Goal: Information Seeking & Learning: Learn about a topic

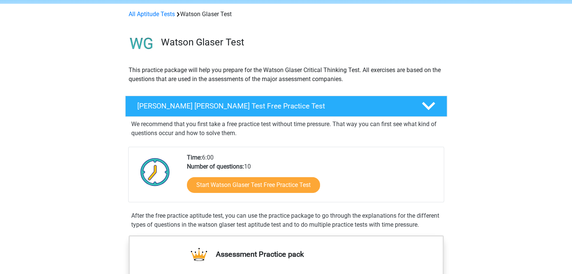
scroll to position [29, 0]
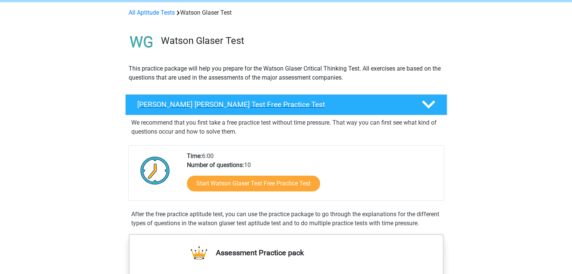
click at [359, 106] on h4 "Watson Glaser Test Free Practice Test" at bounding box center [273, 104] width 272 height 9
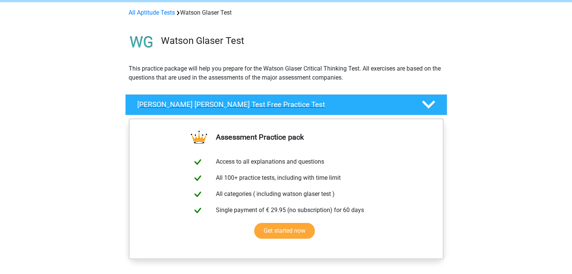
click at [368, 107] on h4 "Watson Glaser Test Free Practice Test" at bounding box center [273, 104] width 272 height 9
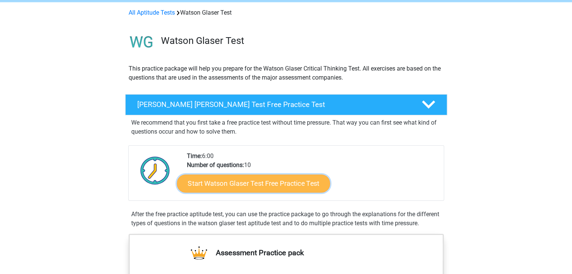
click at [291, 181] on link "Start Watson Glaser Test Free Practice Test" at bounding box center [253, 184] width 153 height 18
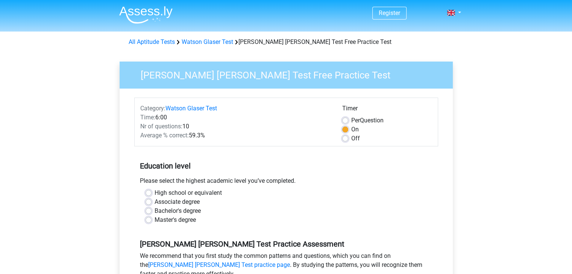
click at [180, 190] on label "High school or equivalent" at bounding box center [187, 193] width 67 height 9
click at [151, 190] on input "High school or equivalent" at bounding box center [148, 193] width 6 height 8
radio input "true"
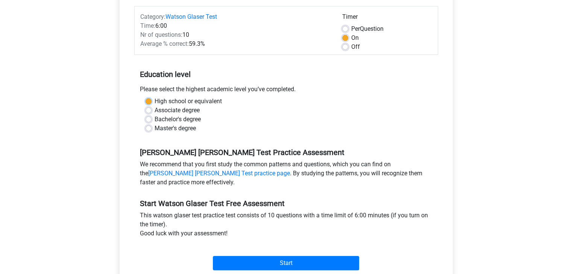
scroll to position [118, 0]
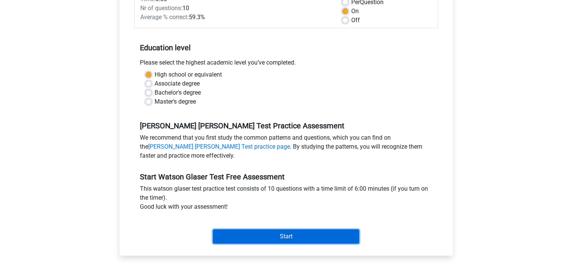
click at [273, 235] on input "Start" at bounding box center [286, 237] width 146 height 14
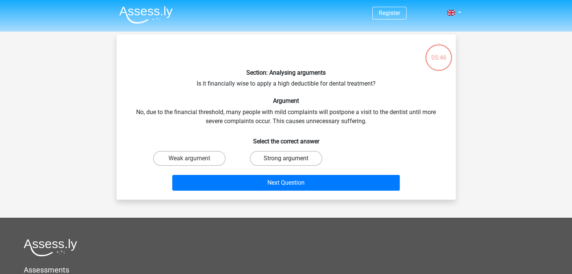
click at [257, 157] on label "Strong argument" at bounding box center [286, 158] width 73 height 15
click at [286, 159] on input "Strong argument" at bounding box center [288, 161] width 5 height 5
radio input "true"
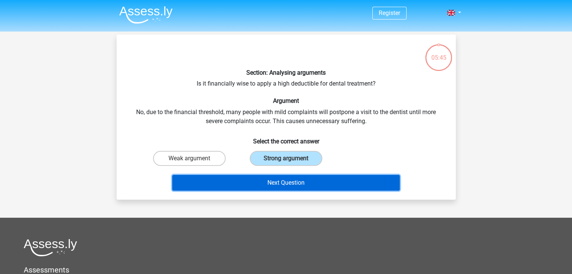
click at [269, 185] on button "Next Question" at bounding box center [285, 183] width 227 height 16
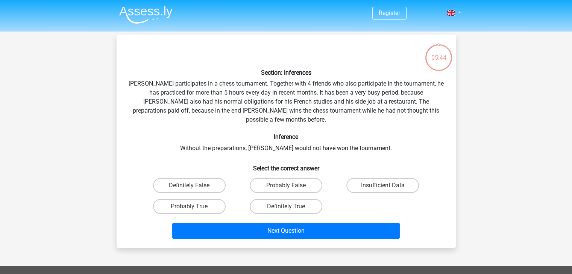
scroll to position [35, 0]
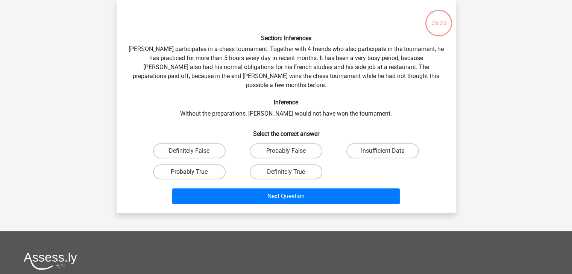
click at [220, 165] on label "Probably True" at bounding box center [189, 172] width 73 height 15
click at [194, 172] on input "Probably True" at bounding box center [191, 174] width 5 height 5
radio input "true"
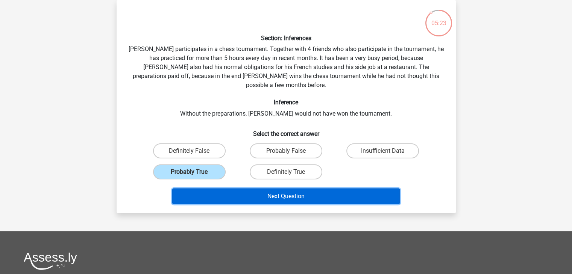
click at [299, 194] on button "Next Question" at bounding box center [285, 197] width 227 height 16
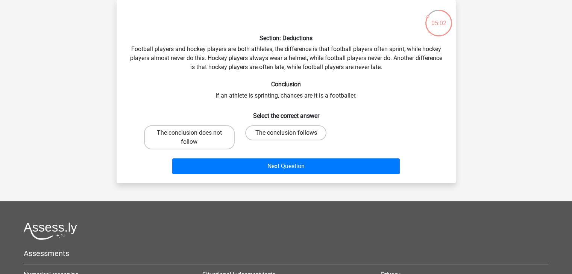
click at [273, 136] on label "The conclusion follows" at bounding box center [285, 133] width 81 height 15
click at [286, 136] on input "The conclusion follows" at bounding box center [288, 135] width 5 height 5
radio input "true"
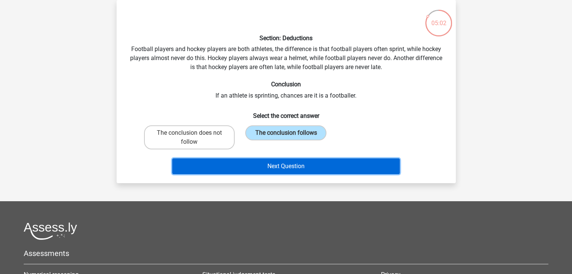
click at [293, 171] on button "Next Question" at bounding box center [285, 167] width 227 height 16
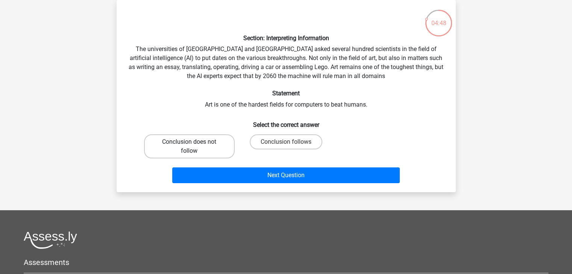
click at [218, 145] on label "Conclusion does not follow" at bounding box center [189, 147] width 91 height 24
click at [194, 145] on input "Conclusion does not follow" at bounding box center [191, 144] width 5 height 5
radio input "true"
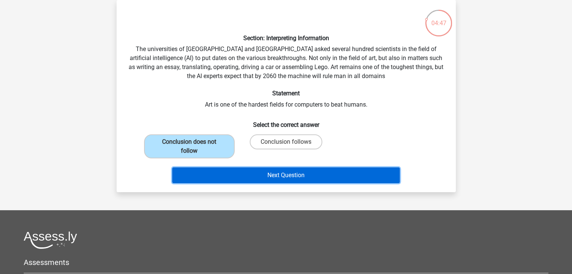
click at [254, 176] on button "Next Question" at bounding box center [285, 176] width 227 height 16
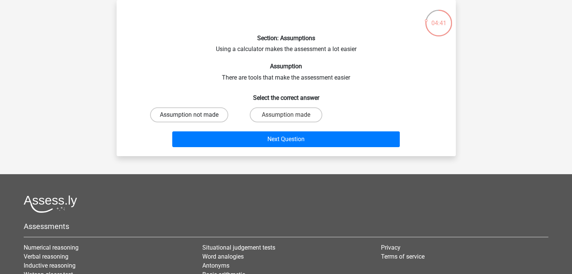
click at [221, 116] on label "Assumption not made" at bounding box center [189, 114] width 78 height 15
click at [194, 116] on input "Assumption not made" at bounding box center [191, 117] width 5 height 5
radio input "true"
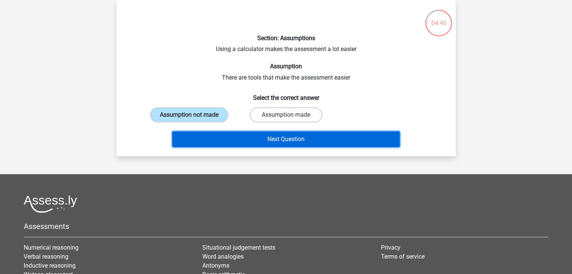
click at [260, 145] on button "Next Question" at bounding box center [285, 140] width 227 height 16
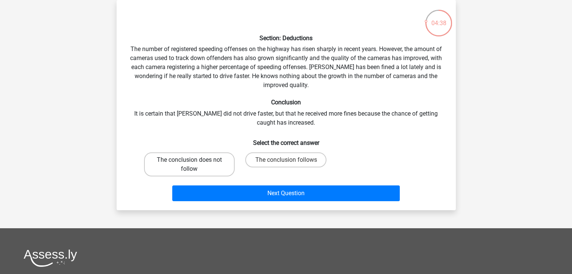
click at [227, 161] on label "The conclusion does not follow" at bounding box center [189, 165] width 91 height 24
click at [194, 161] on input "The conclusion does not follow" at bounding box center [191, 162] width 5 height 5
radio input "true"
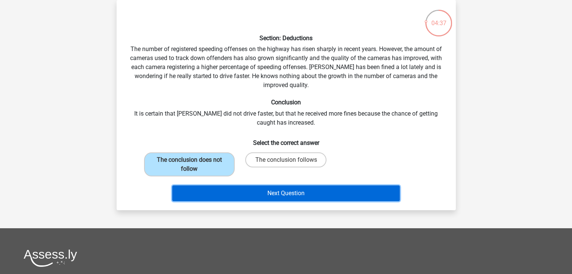
click at [273, 192] on button "Next Question" at bounding box center [285, 194] width 227 height 16
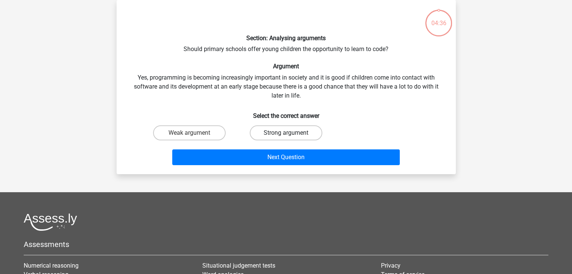
click at [280, 133] on label "Strong argument" at bounding box center [286, 133] width 73 height 15
click at [286, 133] on input "Strong argument" at bounding box center [288, 135] width 5 height 5
radio input "true"
click at [293, 173] on div "Section: Analysing arguments Should primary schools offer young children the op…" at bounding box center [286, 87] width 339 height 174
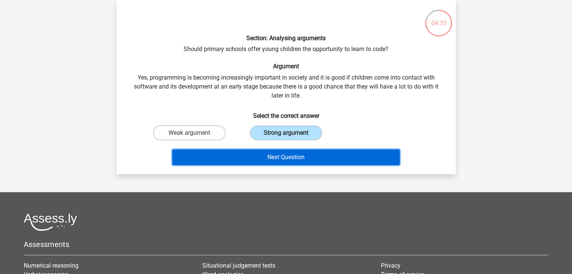
click at [288, 160] on button "Next Question" at bounding box center [285, 158] width 227 height 16
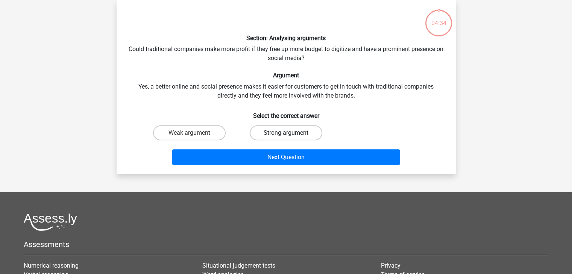
click at [283, 137] on label "Strong argument" at bounding box center [286, 133] width 73 height 15
click at [286, 137] on input "Strong argument" at bounding box center [288, 135] width 5 height 5
radio input "true"
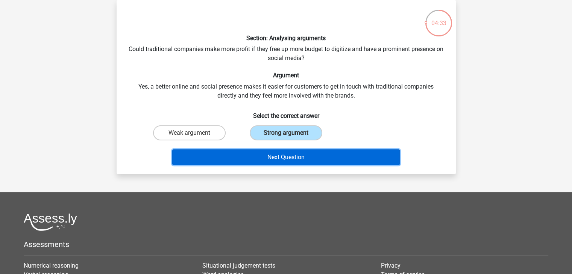
click at [286, 152] on button "Next Question" at bounding box center [285, 158] width 227 height 16
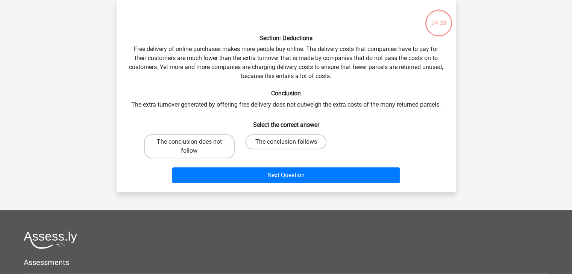
click at [284, 143] on label "The conclusion follows" at bounding box center [285, 142] width 81 height 15
click at [286, 143] on input "The conclusion follows" at bounding box center [288, 144] width 5 height 5
radio input "true"
click at [292, 163] on div "Next Question" at bounding box center [286, 174] width 315 height 25
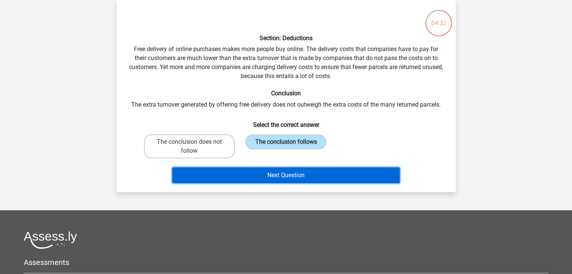
click at [292, 179] on button "Next Question" at bounding box center [285, 176] width 227 height 16
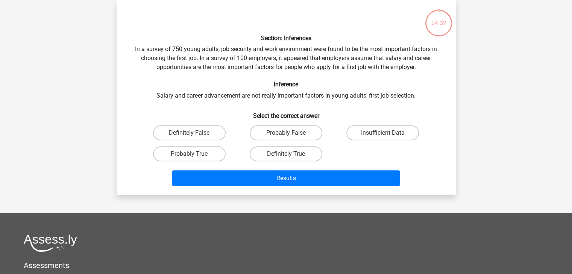
click at [286, 136] on input "Probably False" at bounding box center [288, 135] width 5 height 5
radio input "true"
click at [298, 169] on div "Results" at bounding box center [286, 177] width 315 height 25
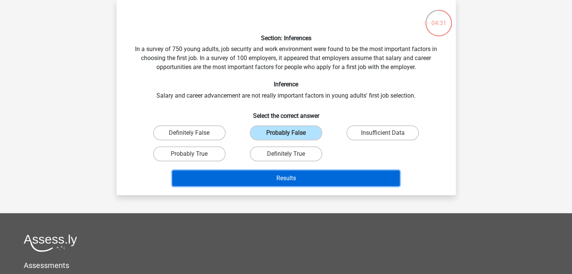
click at [300, 176] on button "Results" at bounding box center [285, 179] width 227 height 16
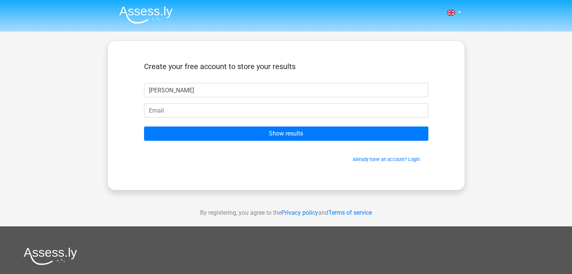
type input "[PERSON_NAME]"
click at [249, 141] on form "Create your free account to store your results [PERSON_NAME] Show results Alrea…" at bounding box center [286, 112] width 284 height 101
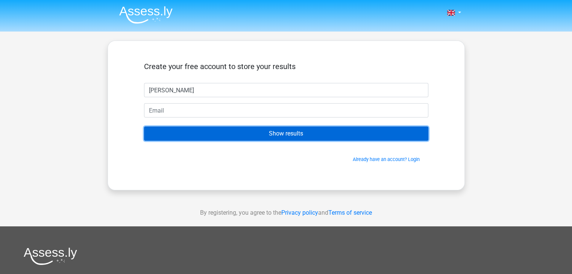
click at [248, 135] on input "Show results" at bounding box center [286, 134] width 284 height 14
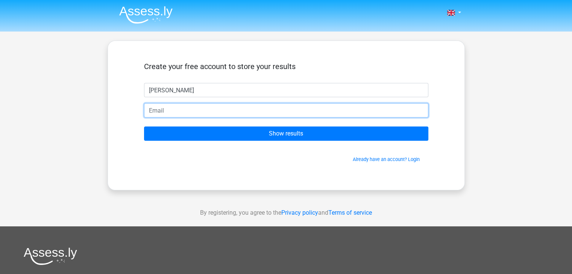
click at [215, 107] on input "email" at bounding box center [286, 110] width 284 height 14
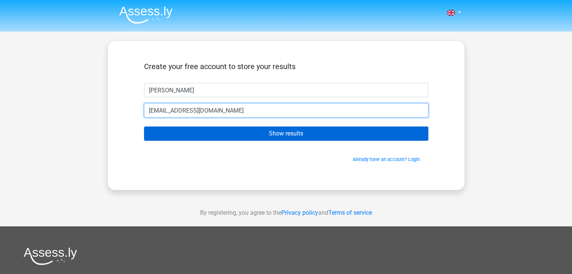
type input "nleonardis23@gmail.com"
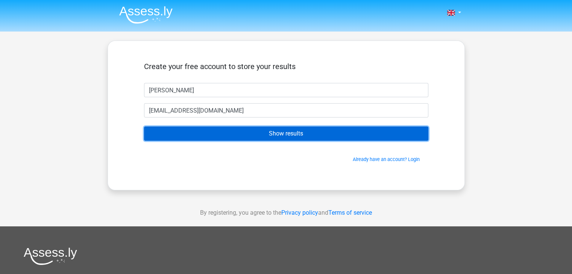
click at [251, 139] on input "Show results" at bounding box center [286, 134] width 284 height 14
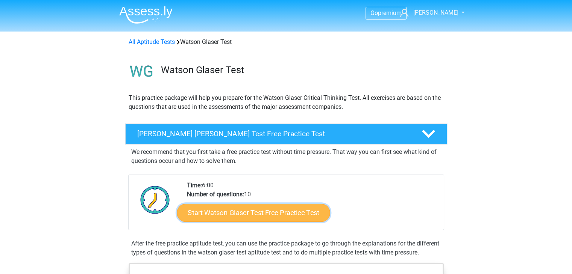
click at [268, 211] on link "Start Watson Glaser Test Free Practice Test" at bounding box center [253, 213] width 153 height 18
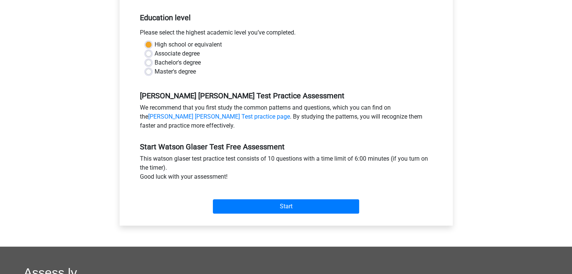
scroll to position [149, 0]
click at [269, 198] on div "Start" at bounding box center [286, 200] width 304 height 26
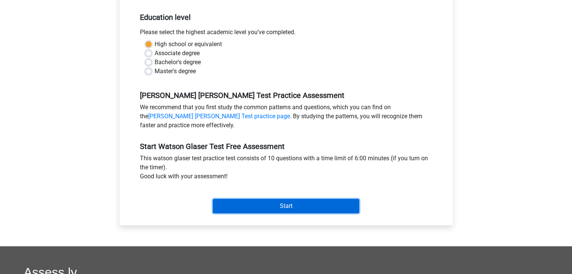
click at [269, 202] on input "Start" at bounding box center [286, 206] width 146 height 14
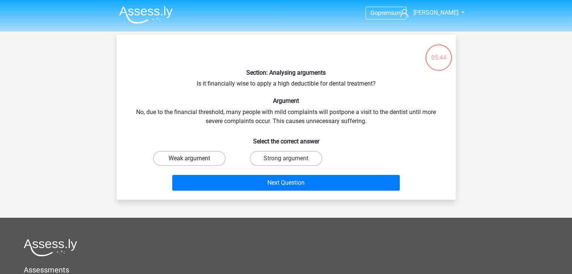
click at [188, 160] on label "Weak argument" at bounding box center [189, 158] width 73 height 15
click at [189, 160] on input "Weak argument" at bounding box center [191, 161] width 5 height 5
radio input "true"
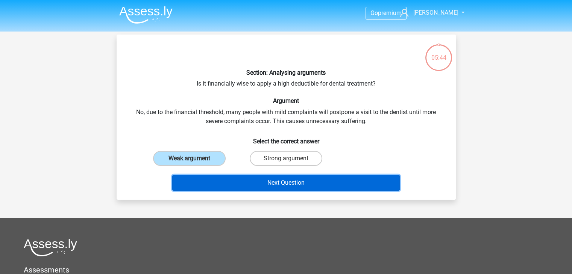
click at [229, 181] on button "Next Question" at bounding box center [285, 183] width 227 height 16
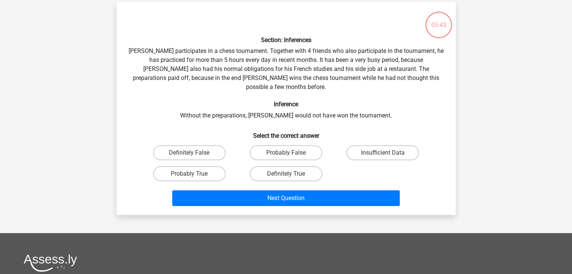
scroll to position [35, 0]
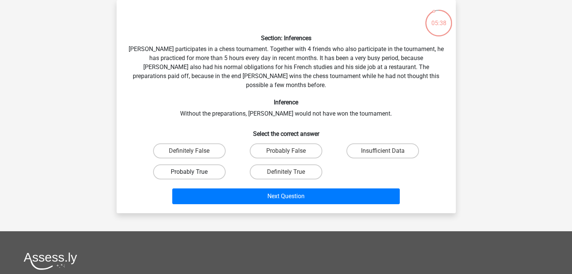
click at [209, 165] on label "Probably True" at bounding box center [189, 172] width 73 height 15
click at [194, 172] on input "Probably True" at bounding box center [191, 174] width 5 height 5
radio input "true"
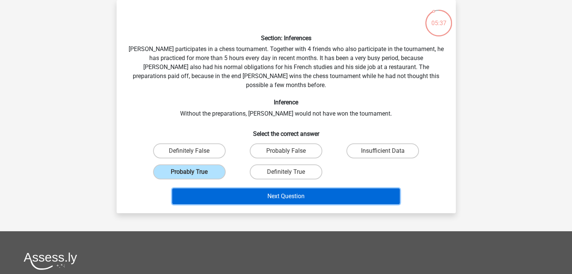
click at [245, 189] on button "Next Question" at bounding box center [285, 197] width 227 height 16
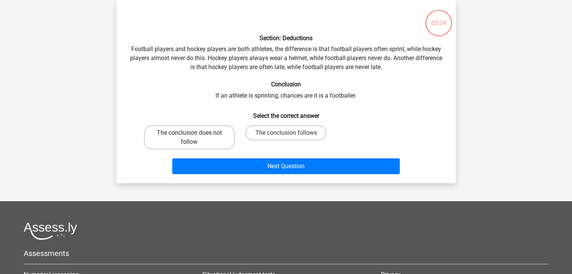
click at [216, 134] on label "The conclusion does not follow" at bounding box center [189, 138] width 91 height 24
click at [194, 134] on input "The conclusion does not follow" at bounding box center [191, 135] width 5 height 5
radio input "true"
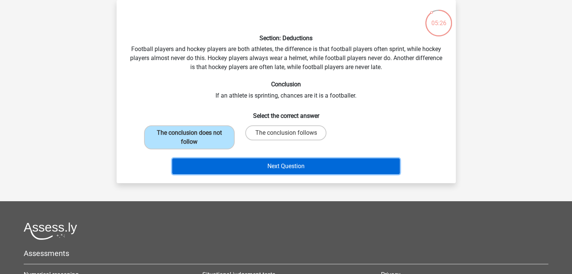
click at [257, 165] on button "Next Question" at bounding box center [285, 167] width 227 height 16
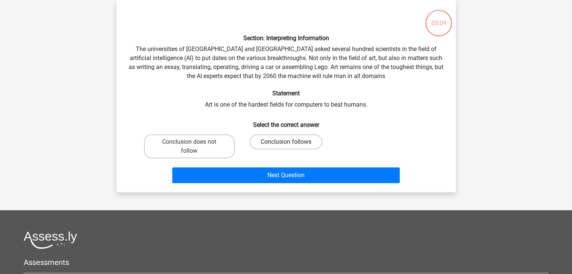
click at [294, 142] on label "Conclusion follows" at bounding box center [286, 142] width 73 height 15
click at [291, 142] on input "Conclusion follows" at bounding box center [288, 144] width 5 height 5
radio input "true"
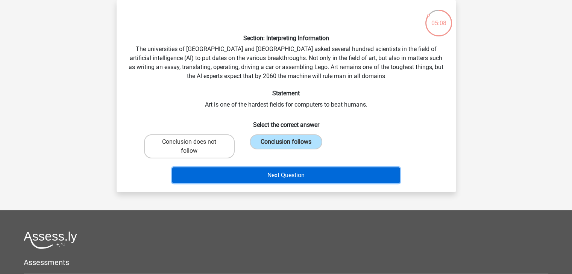
click at [303, 177] on button "Next Question" at bounding box center [285, 176] width 227 height 16
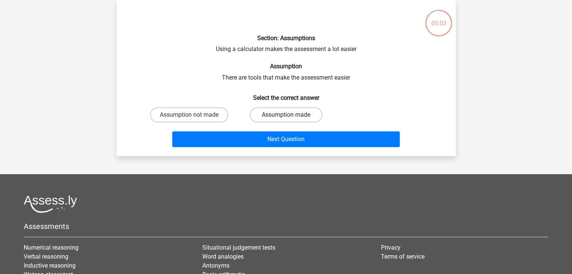
click at [274, 112] on label "Assumption made" at bounding box center [286, 114] width 73 height 15
click at [286, 115] on input "Assumption made" at bounding box center [288, 117] width 5 height 5
radio input "true"
click at [285, 130] on div "Next Question" at bounding box center [286, 138] width 315 height 25
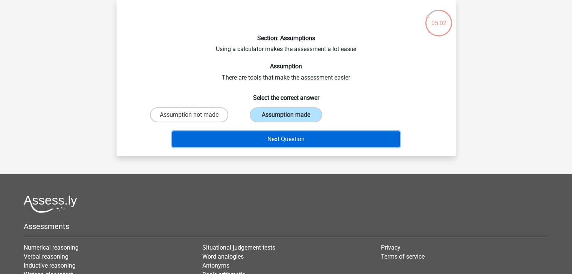
click at [285, 136] on button "Next Question" at bounding box center [285, 140] width 227 height 16
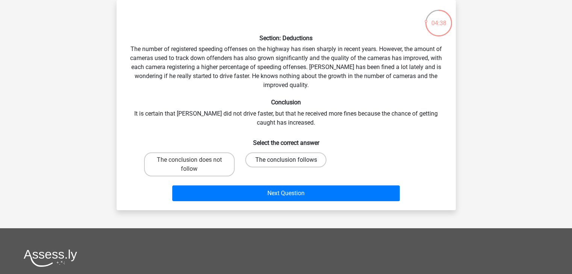
click at [256, 162] on label "The conclusion follows" at bounding box center [285, 160] width 81 height 15
click at [286, 162] on input "The conclusion follows" at bounding box center [288, 162] width 5 height 5
radio input "true"
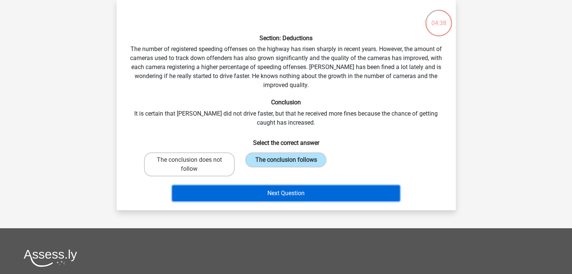
click at [270, 187] on button "Next Question" at bounding box center [285, 194] width 227 height 16
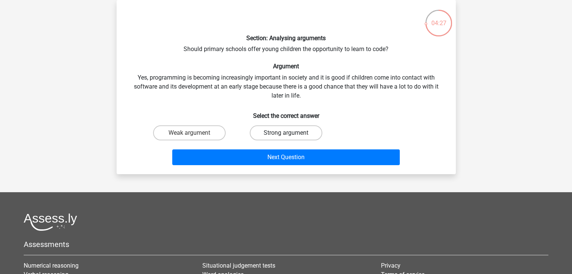
click at [263, 130] on label "Strong argument" at bounding box center [286, 133] width 73 height 15
click at [286, 133] on input "Strong argument" at bounding box center [288, 135] width 5 height 5
radio input "true"
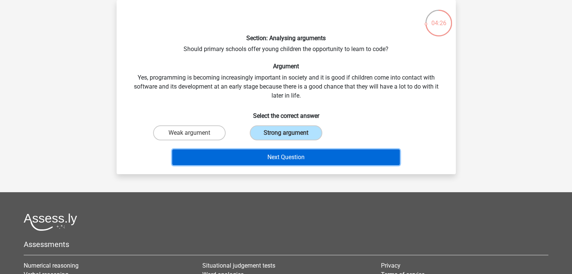
click at [276, 153] on button "Next Question" at bounding box center [285, 158] width 227 height 16
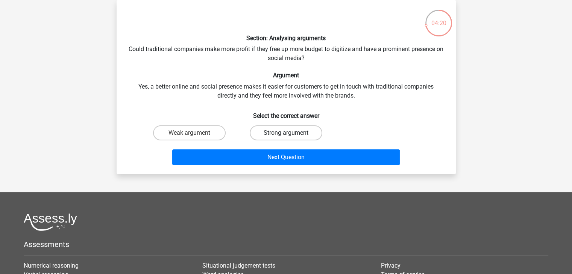
click at [294, 135] on label "Strong argument" at bounding box center [286, 133] width 73 height 15
click at [291, 135] on input "Strong argument" at bounding box center [288, 135] width 5 height 5
radio input "true"
click at [304, 148] on div "Next Question" at bounding box center [286, 156] width 315 height 25
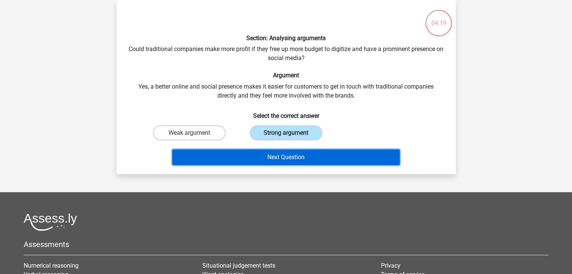
click at [309, 159] on button "Next Question" at bounding box center [285, 158] width 227 height 16
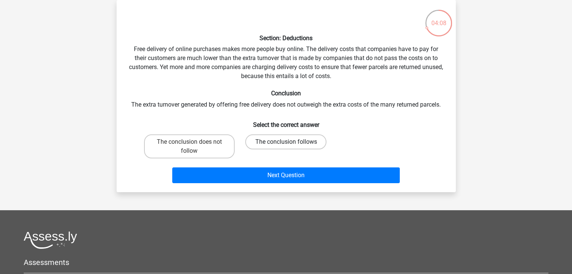
click at [285, 148] on label "The conclusion follows" at bounding box center [285, 142] width 81 height 15
click at [286, 147] on input "The conclusion follows" at bounding box center [288, 144] width 5 height 5
radio input "true"
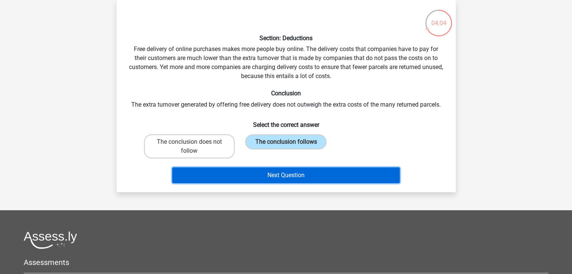
click at [298, 176] on button "Next Question" at bounding box center [285, 176] width 227 height 16
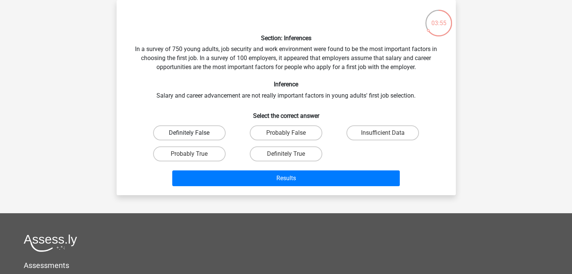
click at [216, 135] on label "Definitely False" at bounding box center [189, 133] width 73 height 15
click at [194, 135] on input "Definitely False" at bounding box center [191, 135] width 5 height 5
radio input "true"
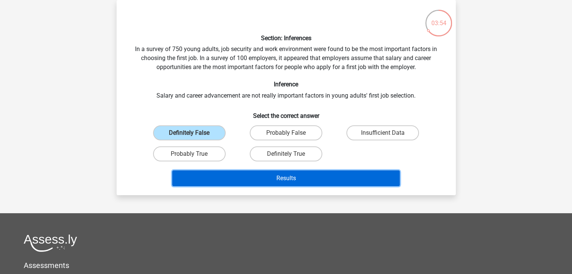
click at [283, 180] on button "Results" at bounding box center [285, 179] width 227 height 16
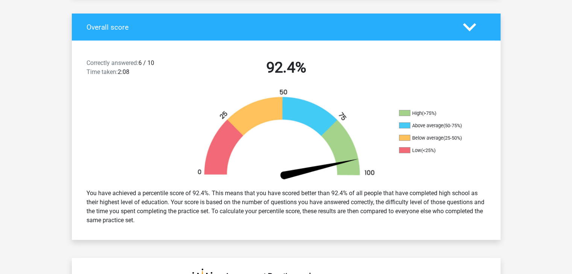
scroll to position [151, 0]
